Goal: Task Accomplishment & Management: Use online tool/utility

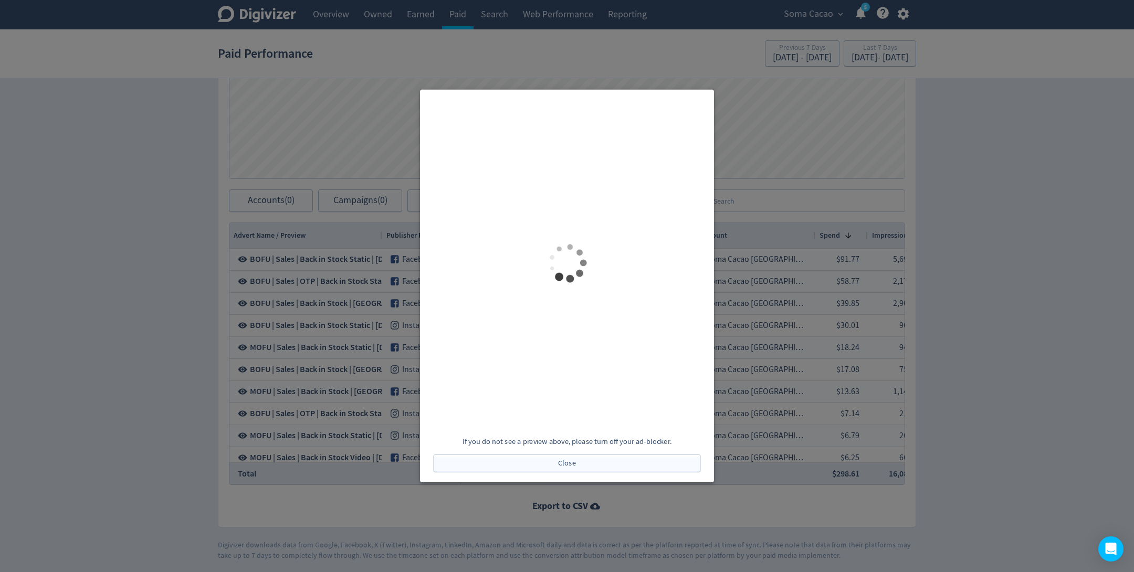
click at [894, 369] on div at bounding box center [567, 286] width 1134 height 572
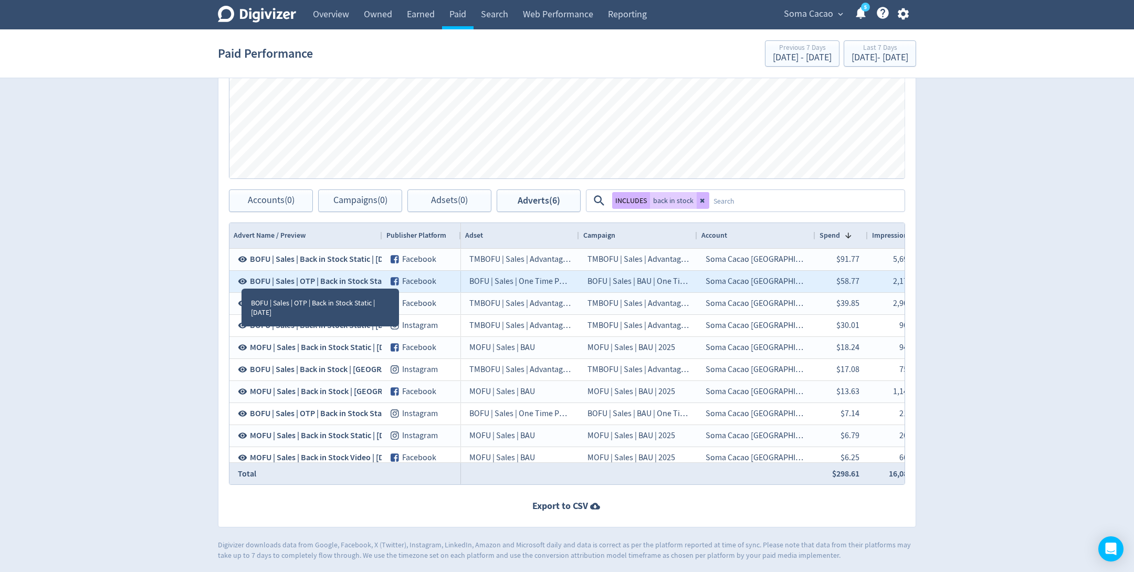
click at [242, 279] on icon at bounding box center [242, 282] width 9 height 6
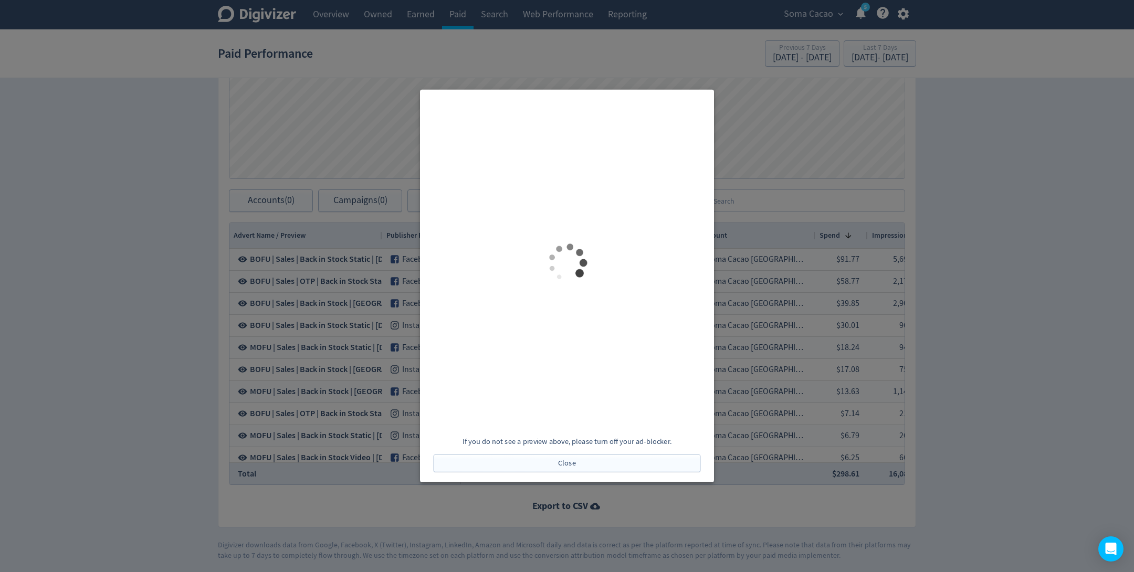
click at [823, 308] on div at bounding box center [567, 286] width 1134 height 572
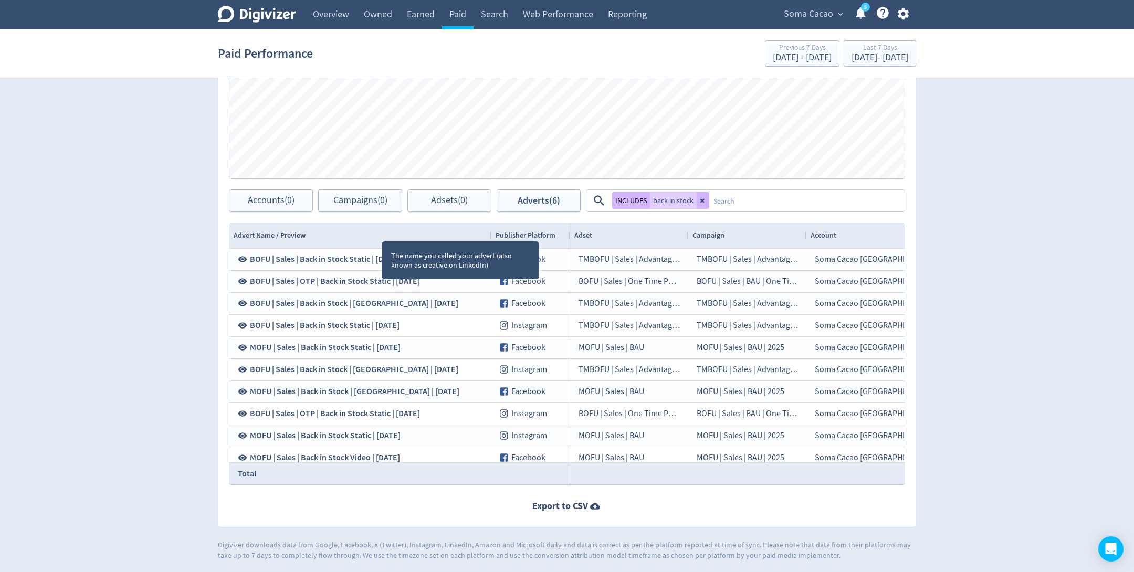
drag, startPoint x: 381, startPoint y: 231, endPoint x: 490, endPoint y: 234, distance: 108.7
click at [490, 234] on div at bounding box center [491, 235] width 4 height 25
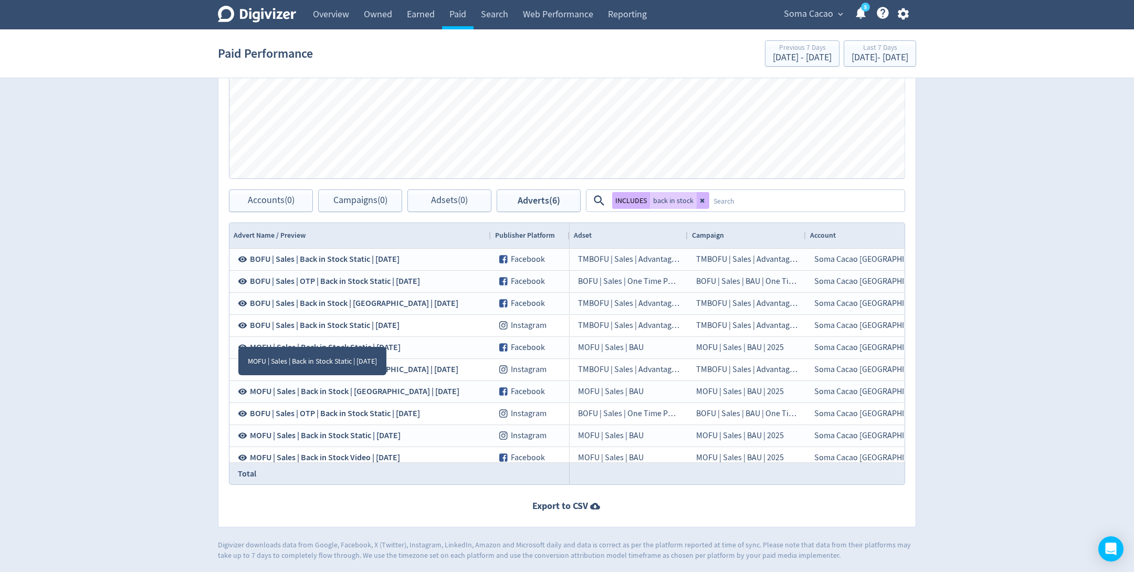
click at [238, 348] on div "MOFU | Sales | Back in Stock Static | [DATE]" at bounding box center [312, 361] width 148 height 28
click at [243, 347] on div "MOFU | Sales | Back in Stock Static | [DATE]" at bounding box center [312, 361] width 148 height 28
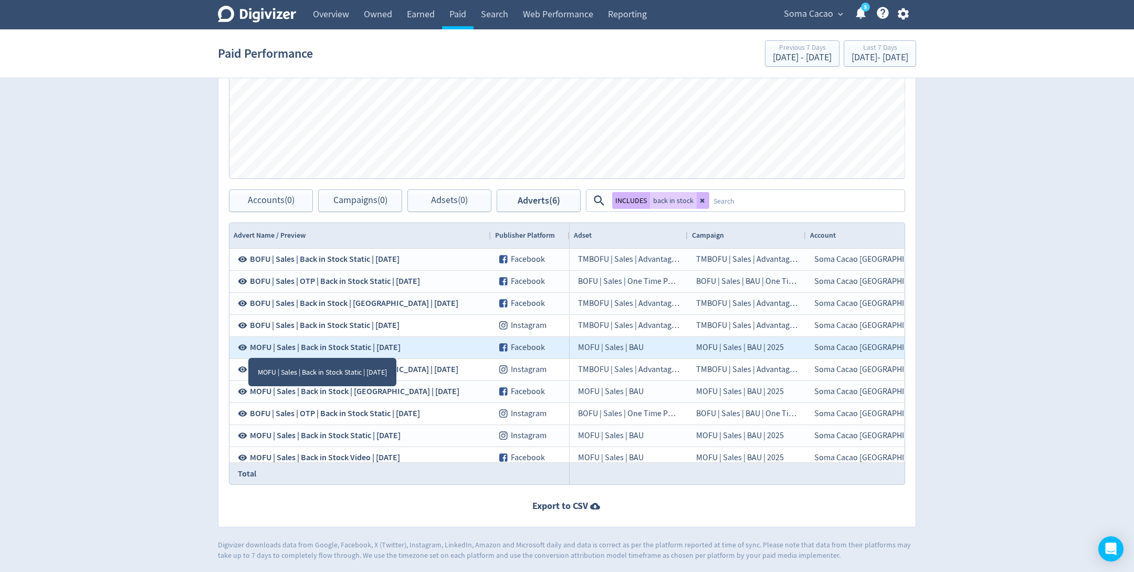
click at [245, 348] on icon at bounding box center [242, 348] width 9 height 6
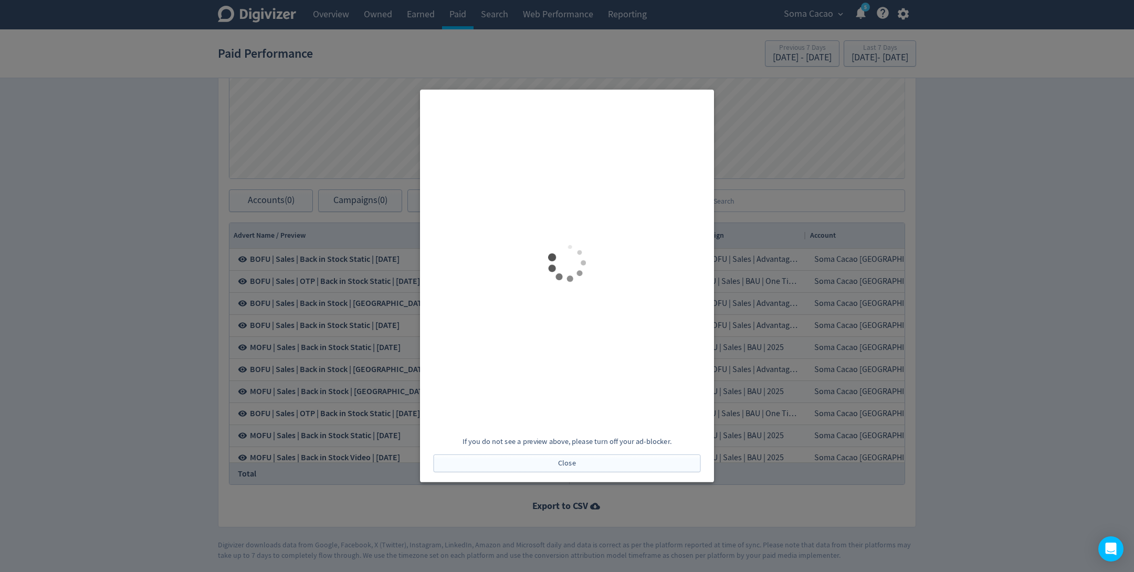
click at [309, 367] on div at bounding box center [567, 286] width 1134 height 572
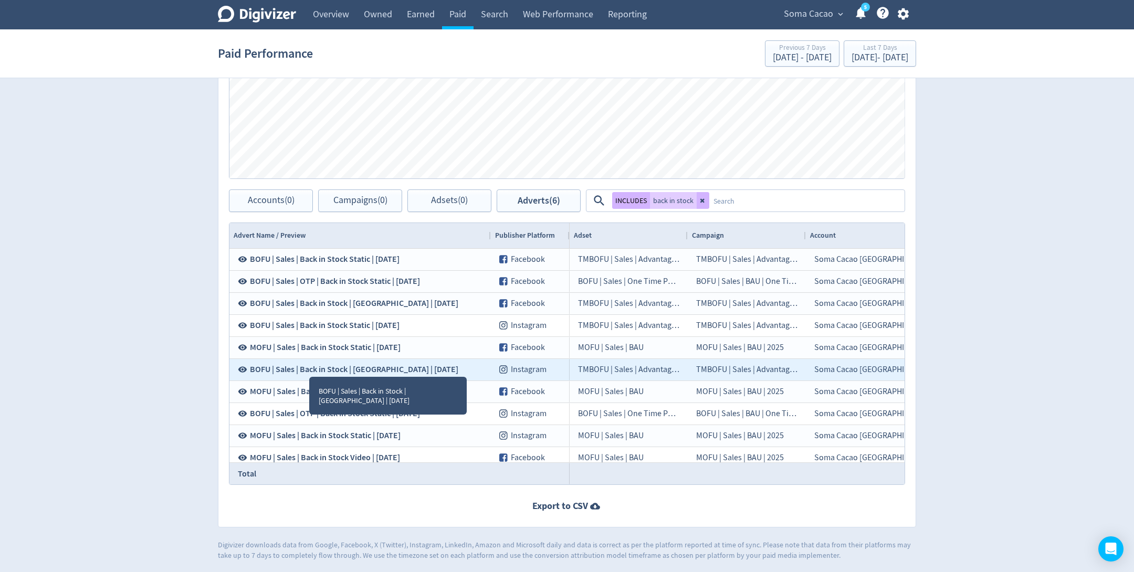
scroll to position [13, 0]
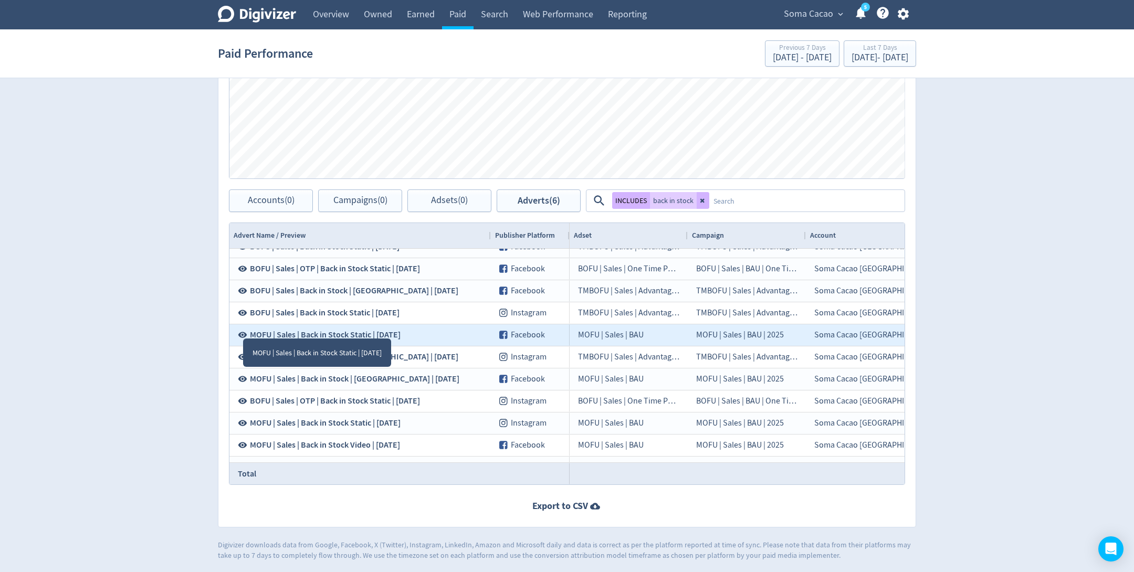
click at [241, 335] on icon at bounding box center [242, 334] width 9 height 9
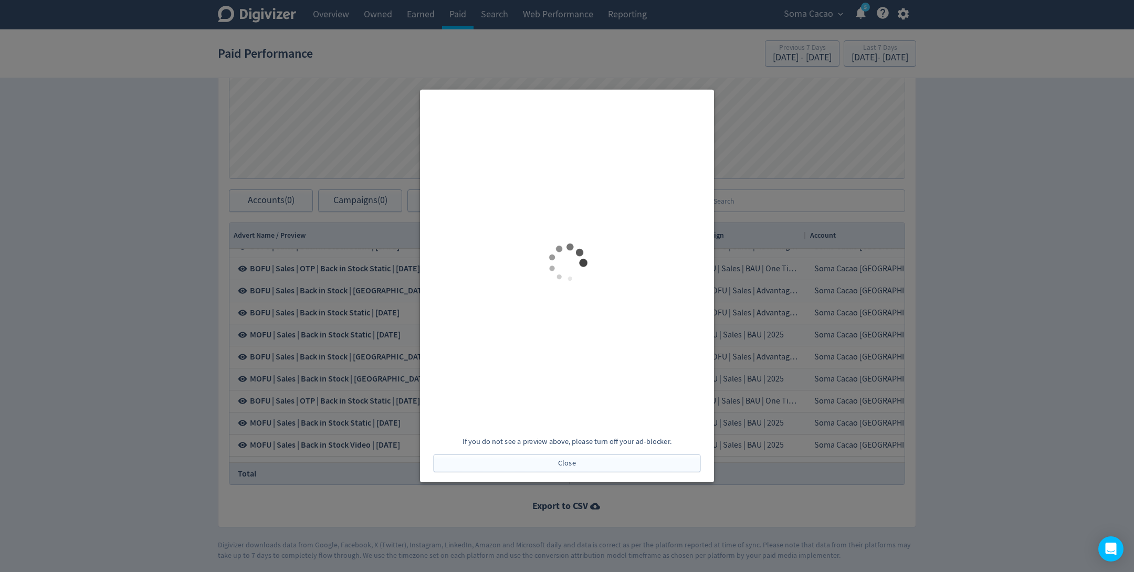
scroll to position [0, 0]
click at [262, 364] on div at bounding box center [567, 286] width 1134 height 572
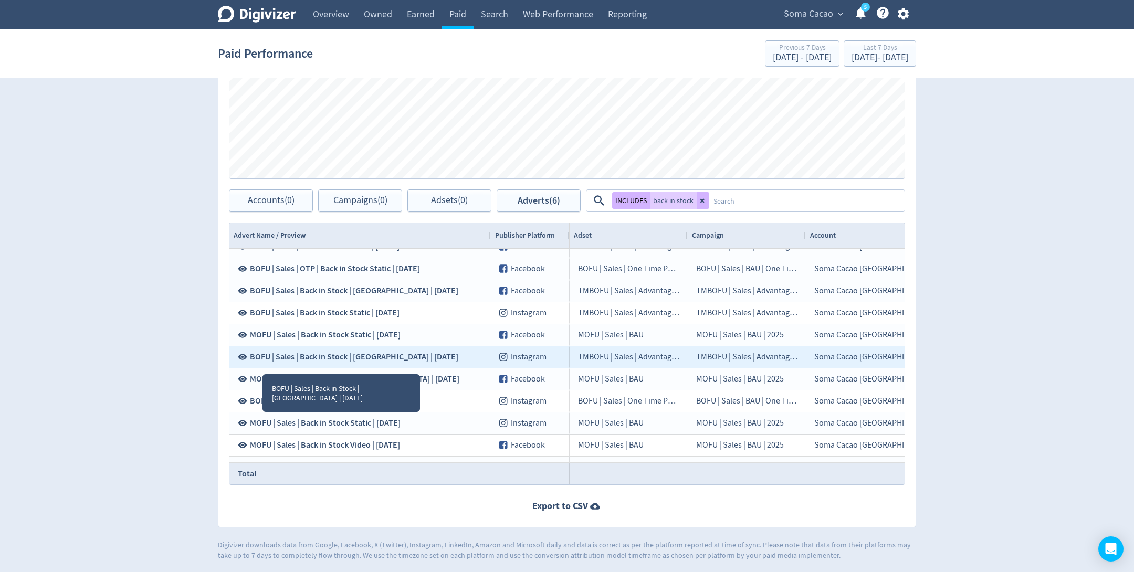
click at [243, 355] on icon at bounding box center [242, 356] width 9 height 9
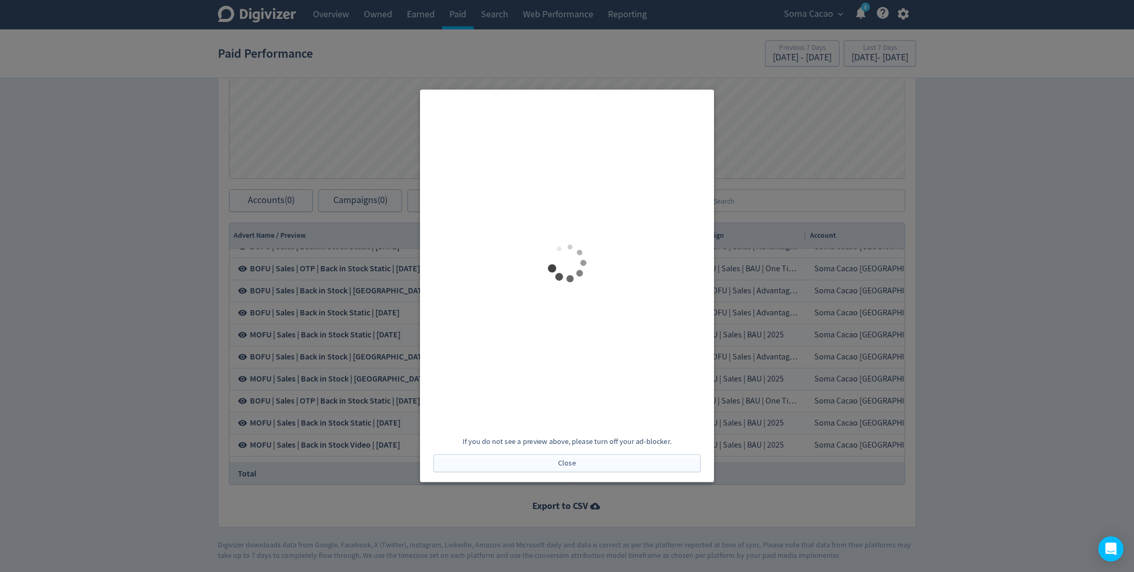
click at [770, 343] on div at bounding box center [567, 286] width 1134 height 572
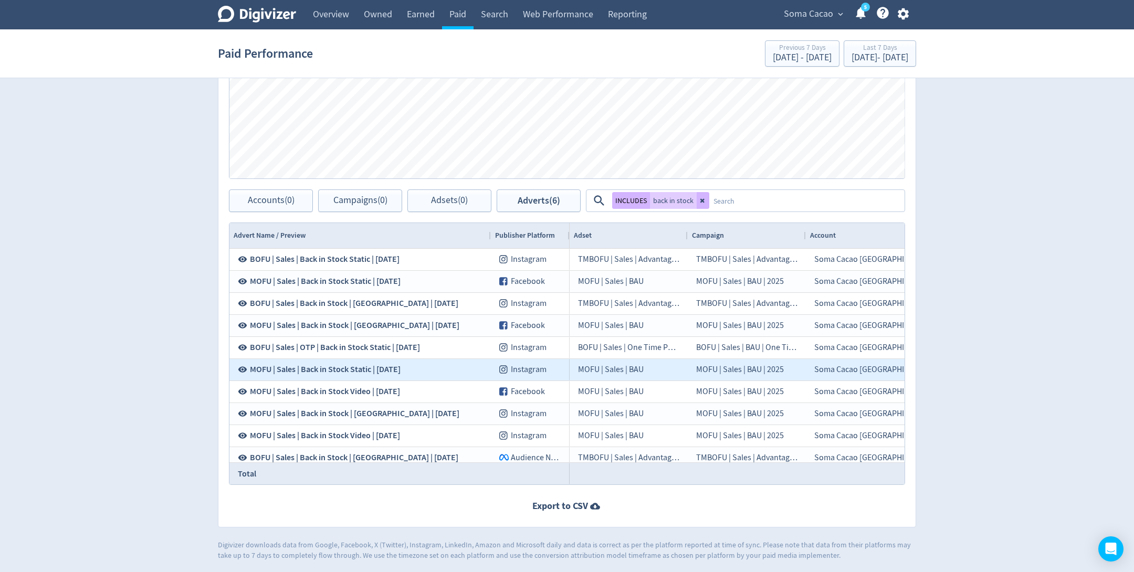
scroll to position [68, 0]
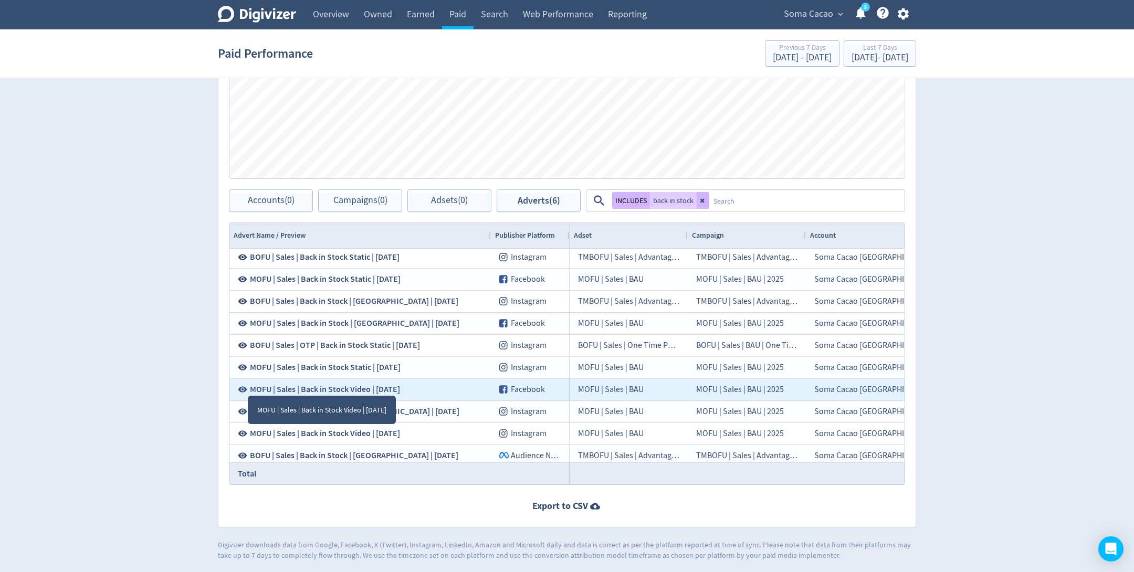
click at [243, 385] on icon at bounding box center [242, 389] width 9 height 9
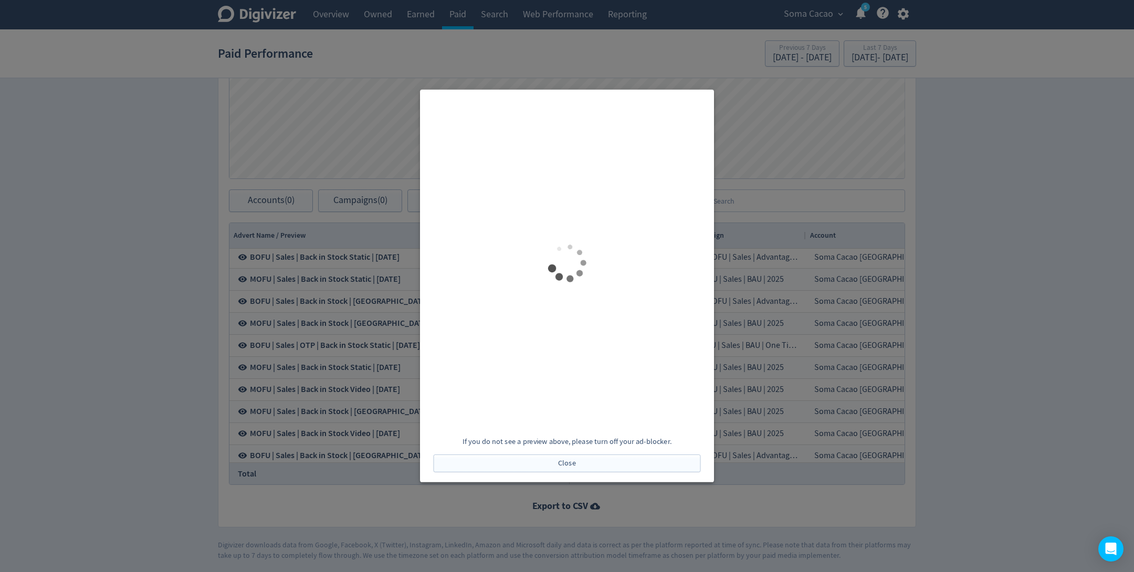
scroll to position [0, 0]
